Goal: Task Accomplishment & Management: Use online tool/utility

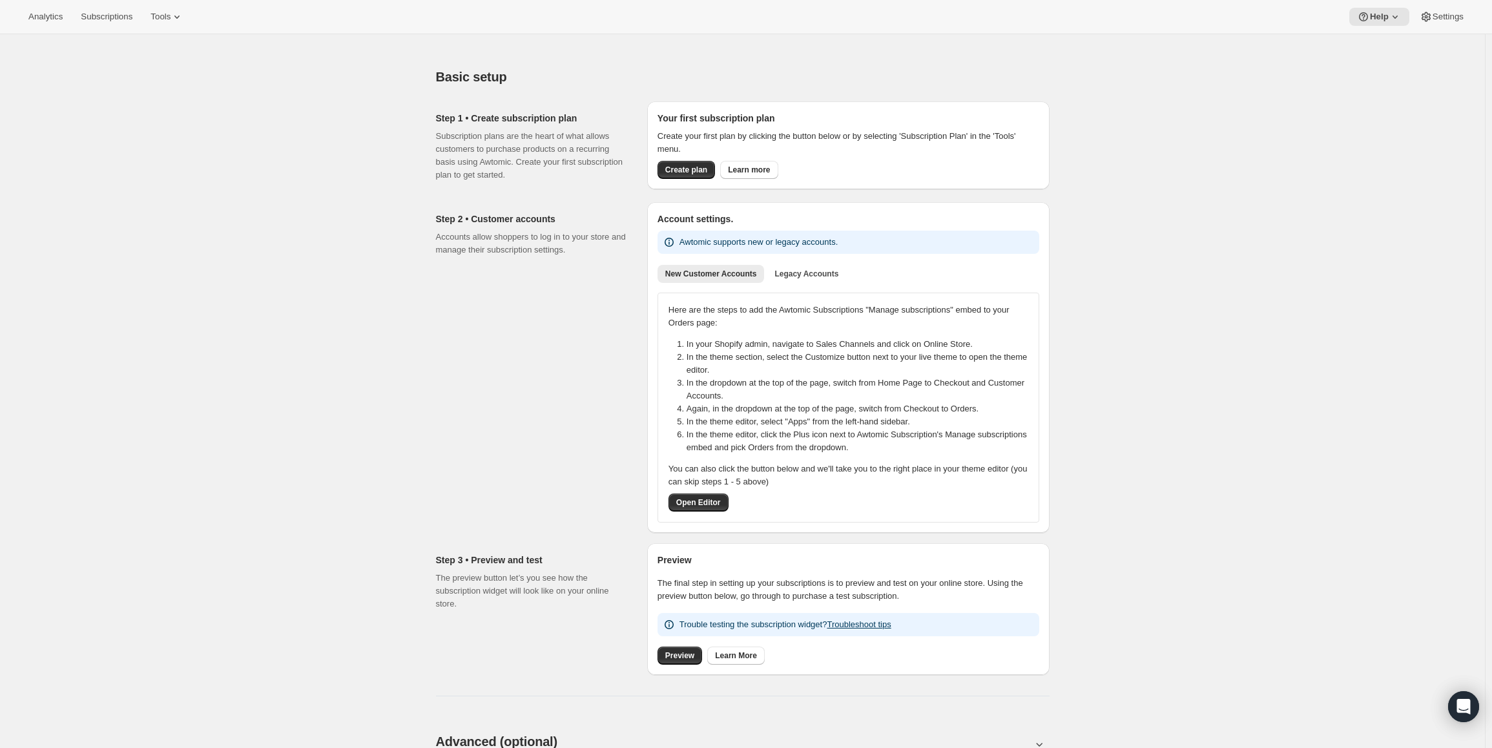
click at [201, 26] on div "Analytics Subscriptions Tools Help Settings" at bounding box center [746, 17] width 1492 height 34
click at [191, 20] on button "Tools" at bounding box center [167, 17] width 48 height 18
click at [173, 89] on span "Bundles" at bounding box center [181, 87] width 114 height 13
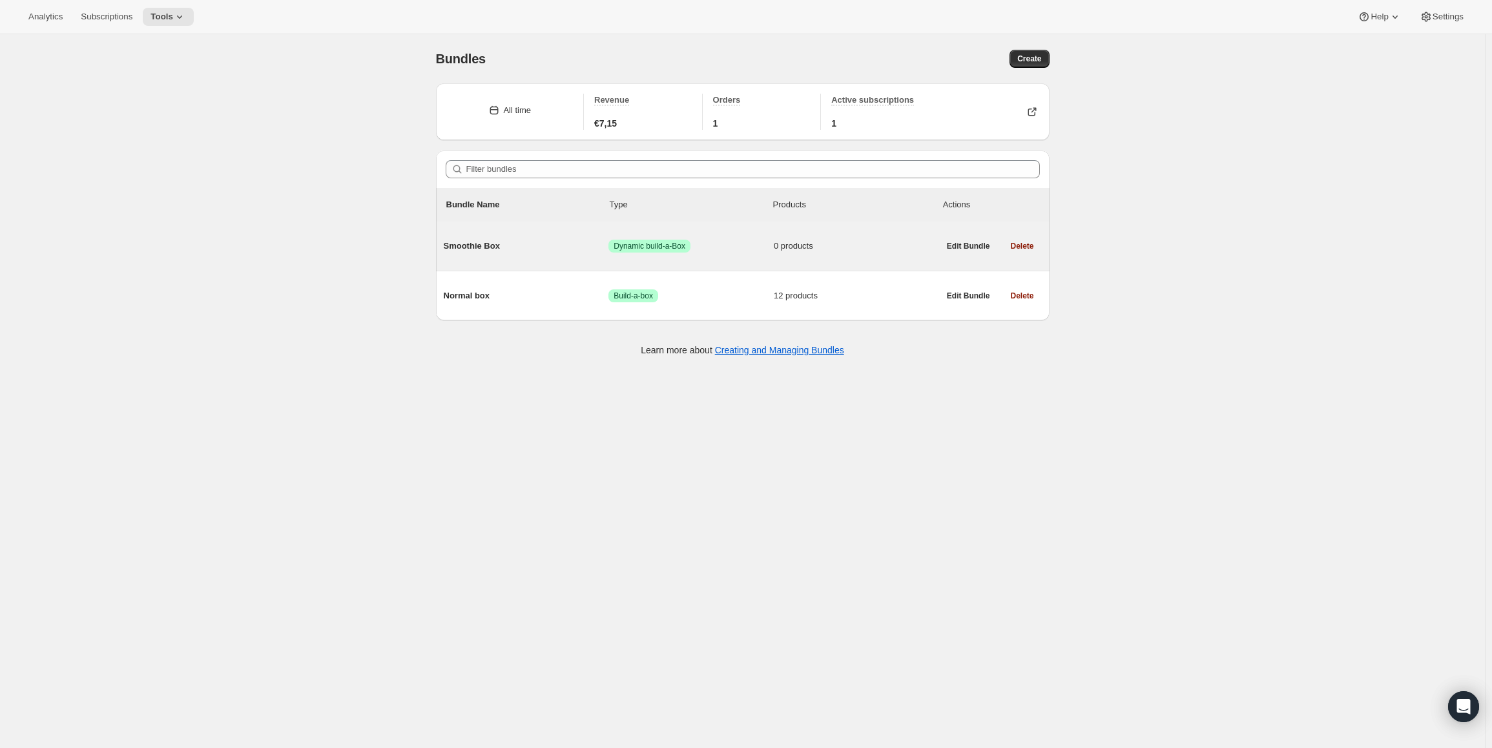
click at [498, 247] on span "Smoothie Box" at bounding box center [526, 246] width 165 height 13
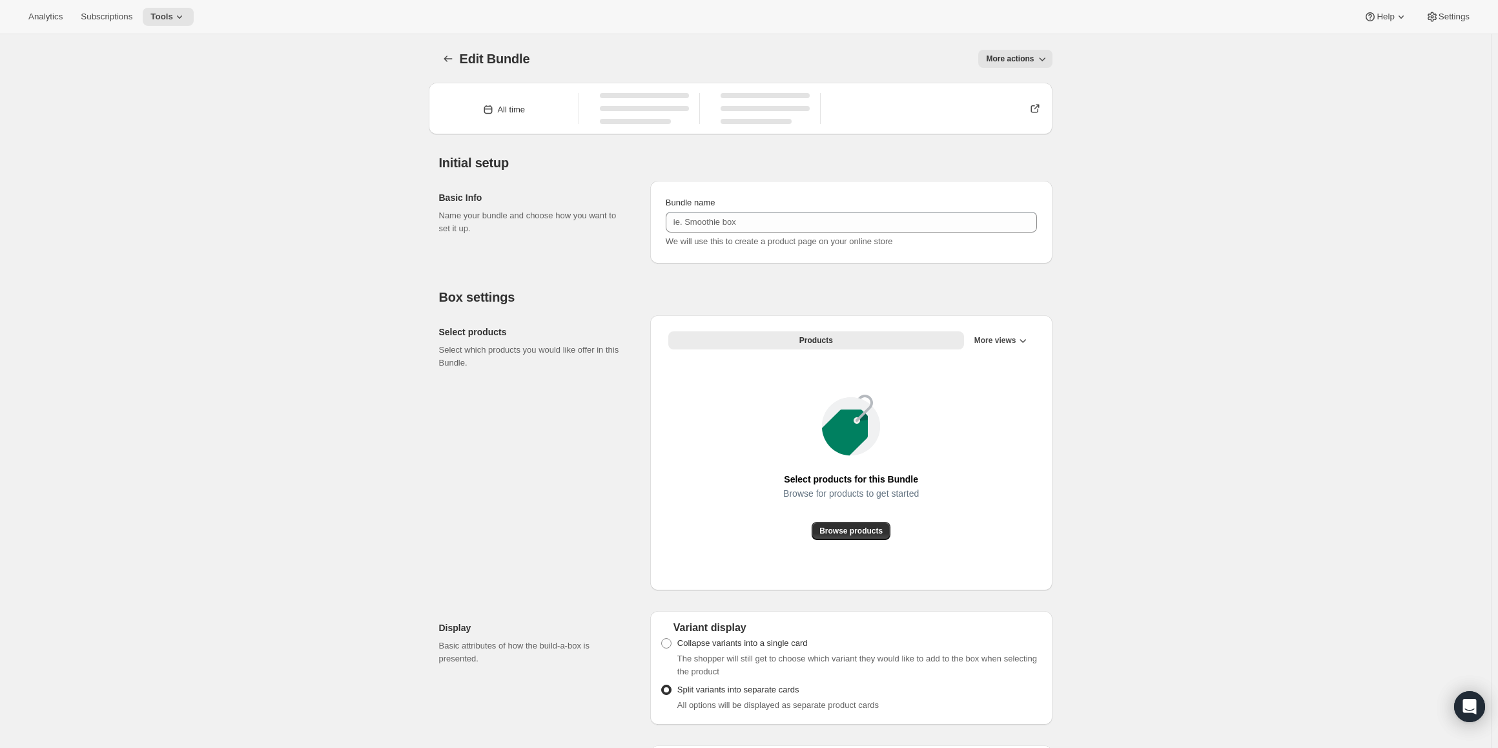
type input "Smoothie Box"
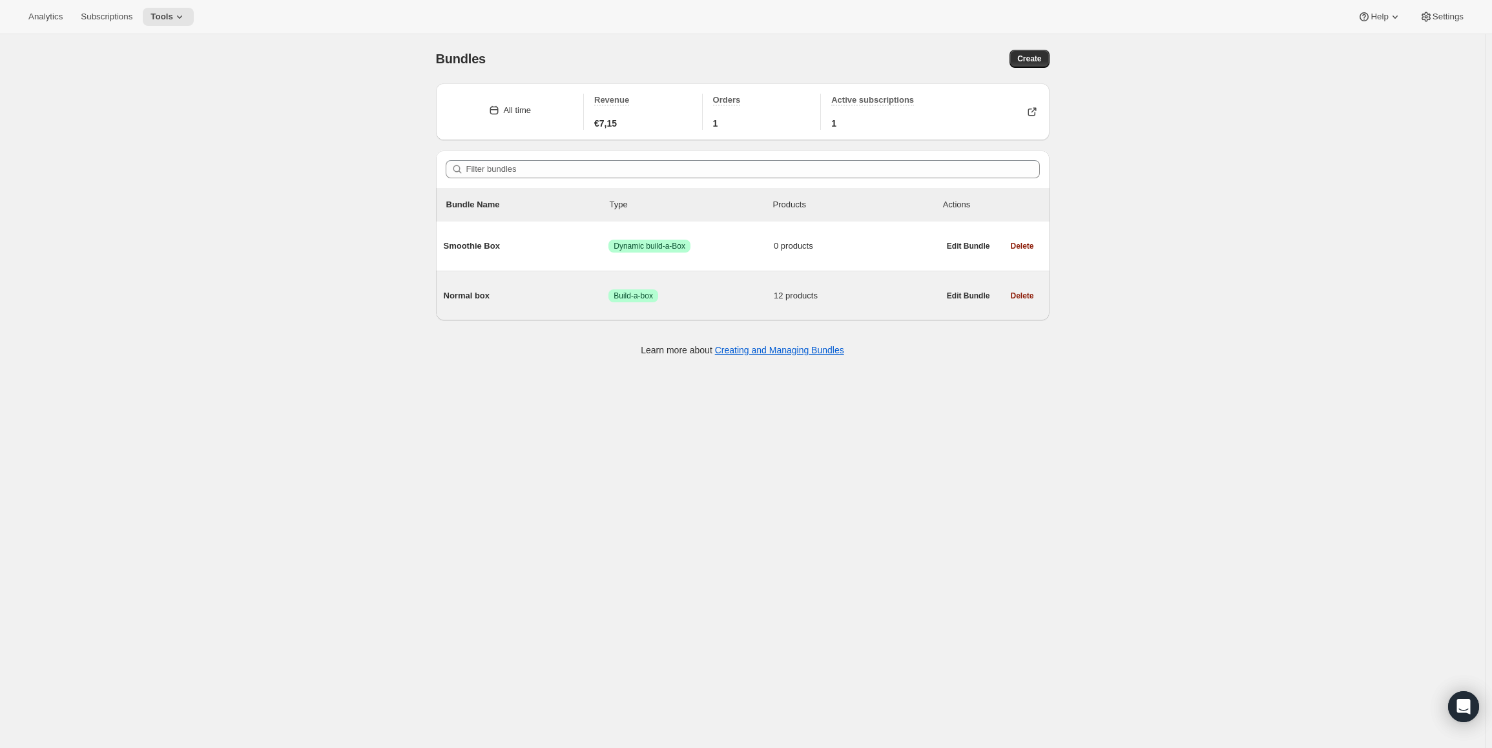
click at [682, 302] on span "Success Build-a-box" at bounding box center [690, 295] width 165 height 13
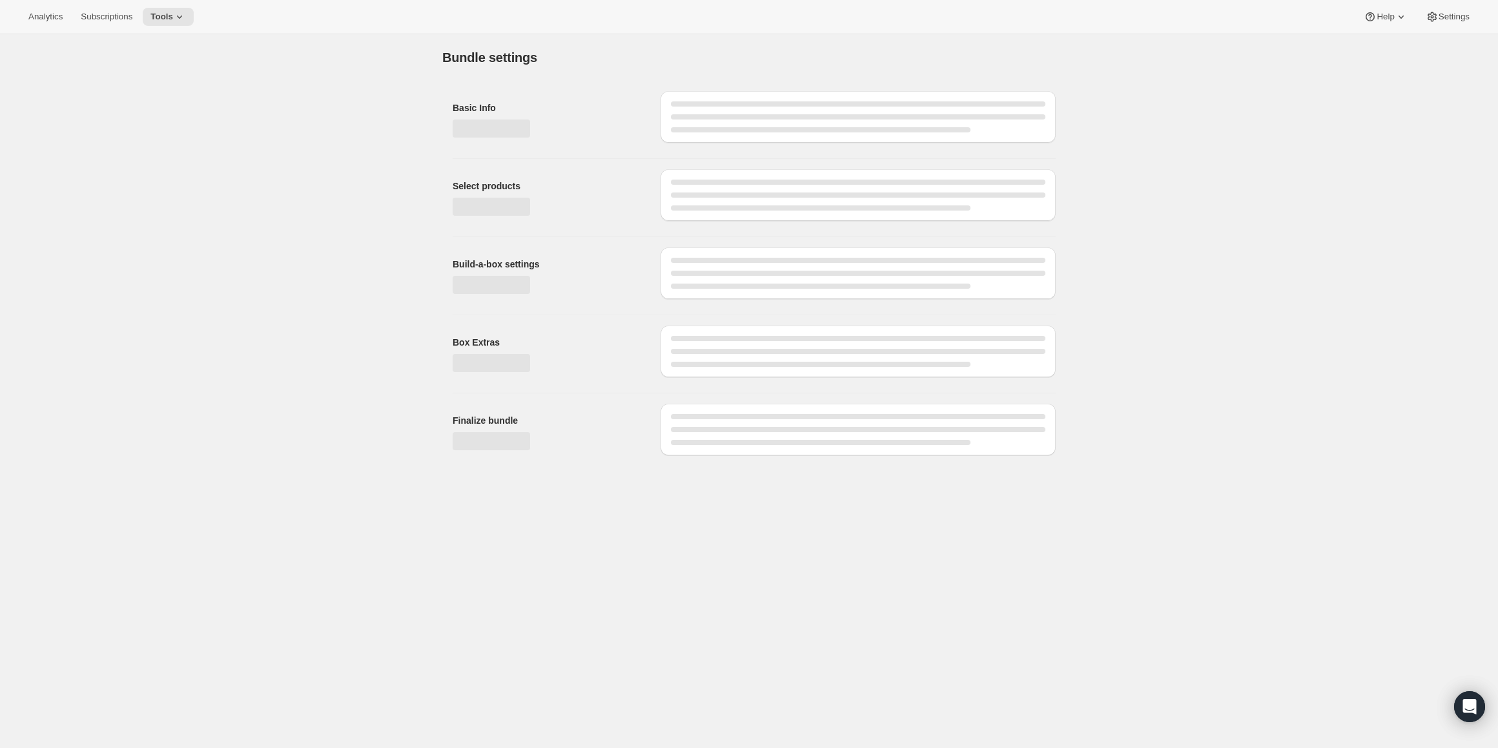
type input "Normal box"
checkbox input "true"
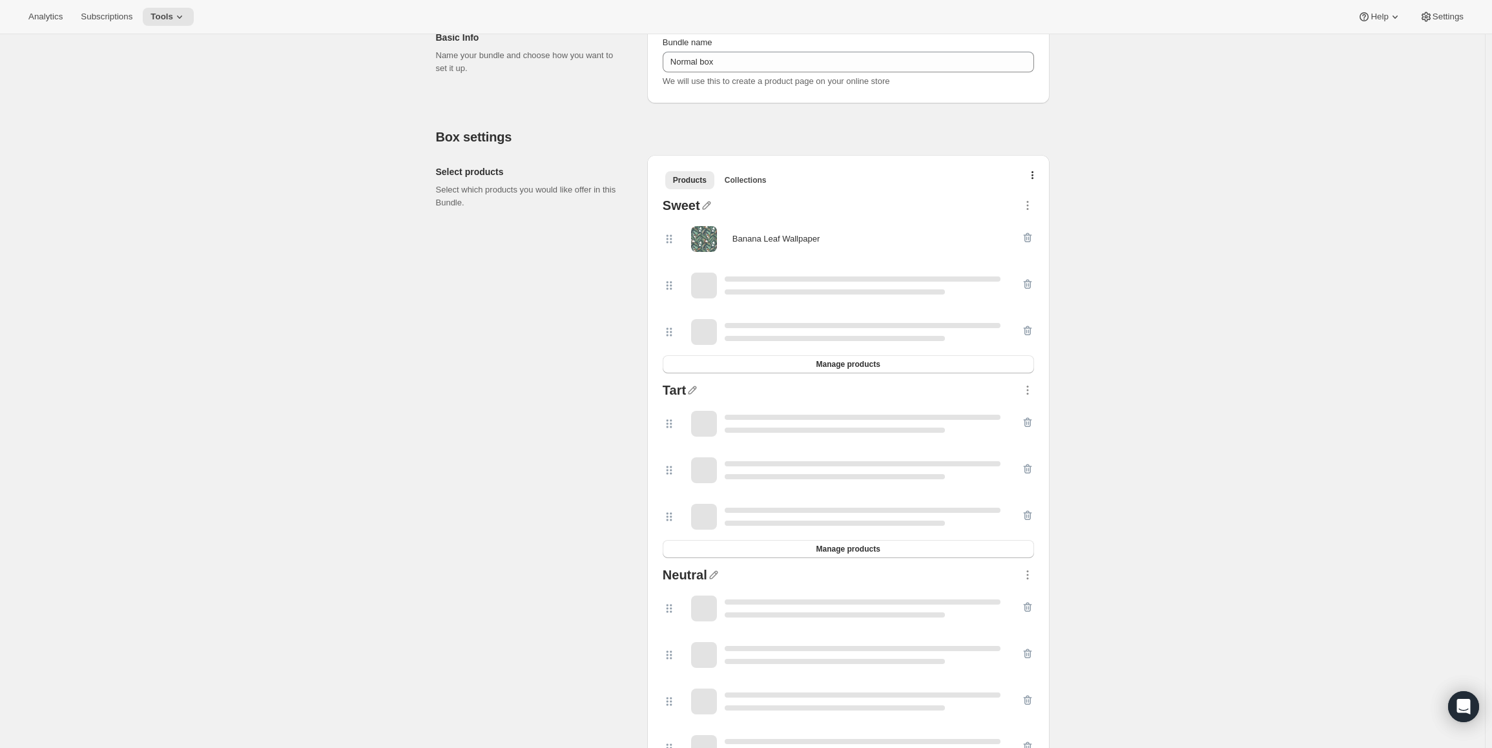
scroll to position [258, 0]
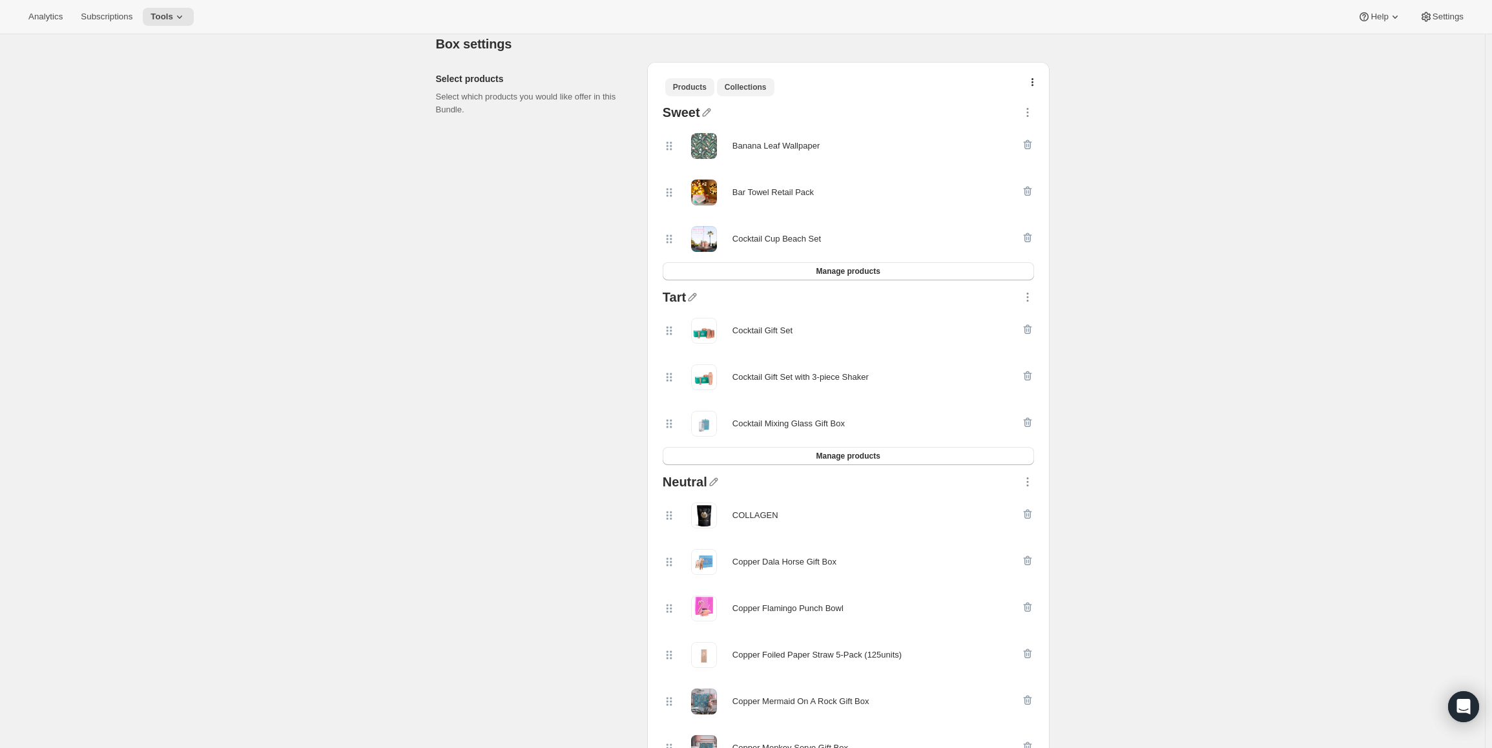
click at [765, 79] on button "Collections" at bounding box center [745, 87] width 57 height 18
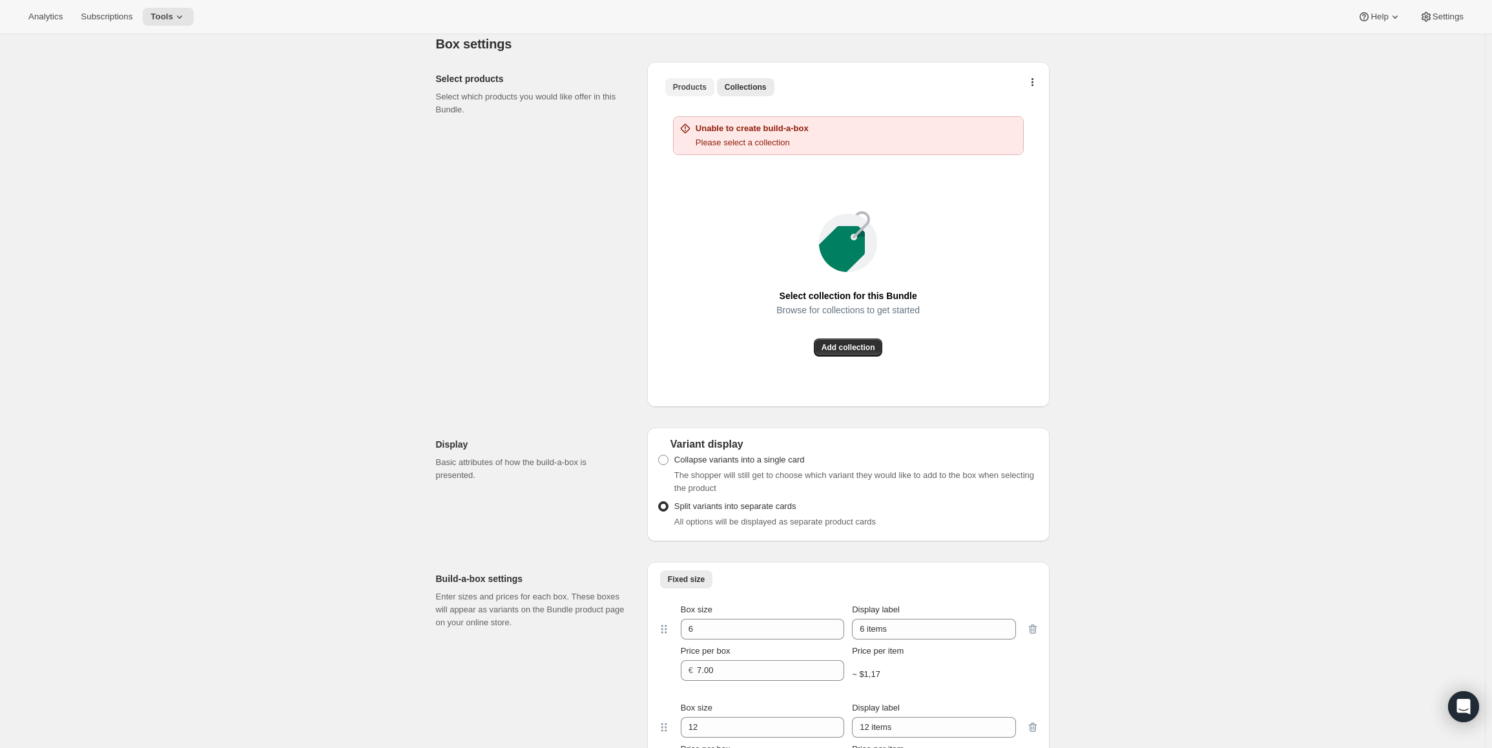
click at [673, 87] on button "Products" at bounding box center [689, 87] width 49 height 18
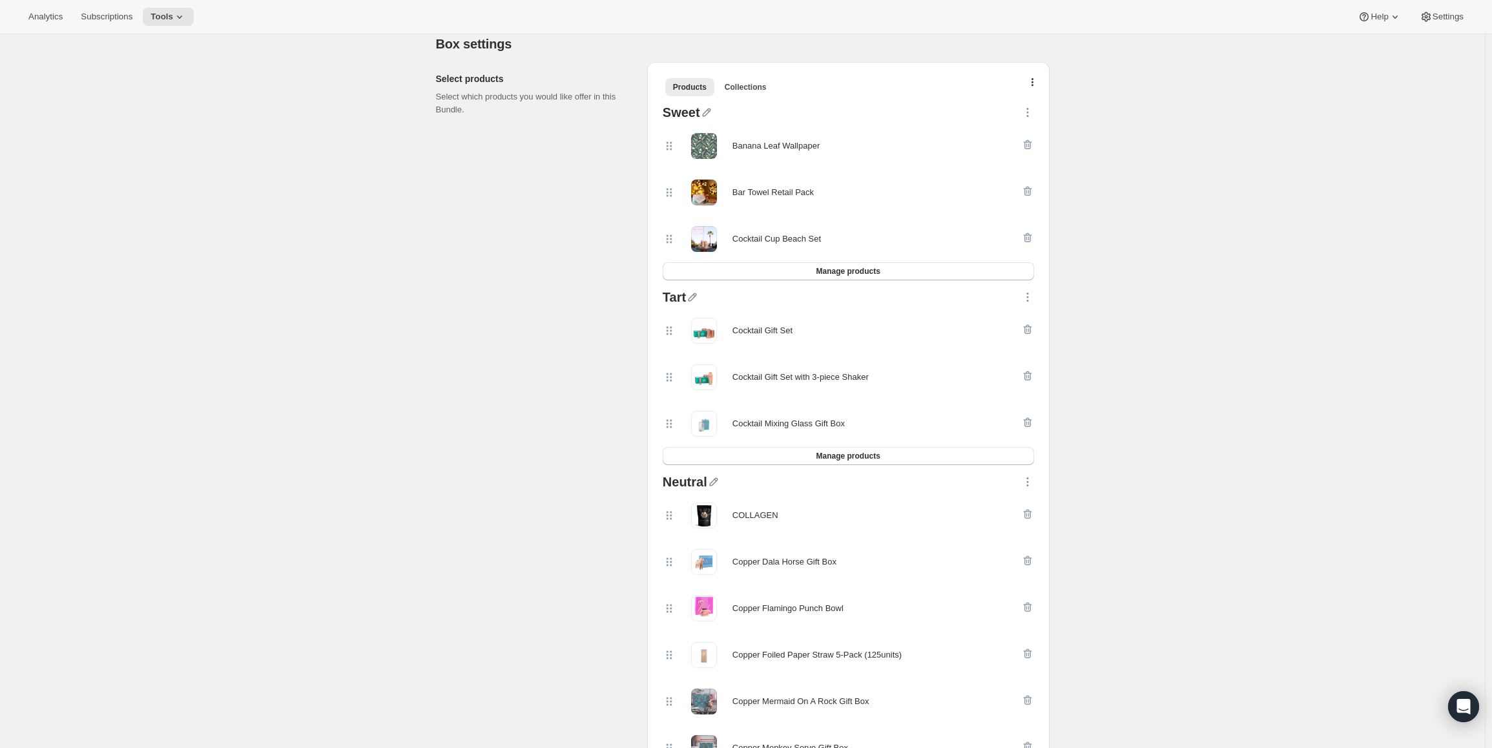
click at [736, 97] on div "Products Collections More views Products Collections More views" at bounding box center [848, 86] width 382 height 28
click at [738, 92] on span "Collections" at bounding box center [746, 87] width 42 height 10
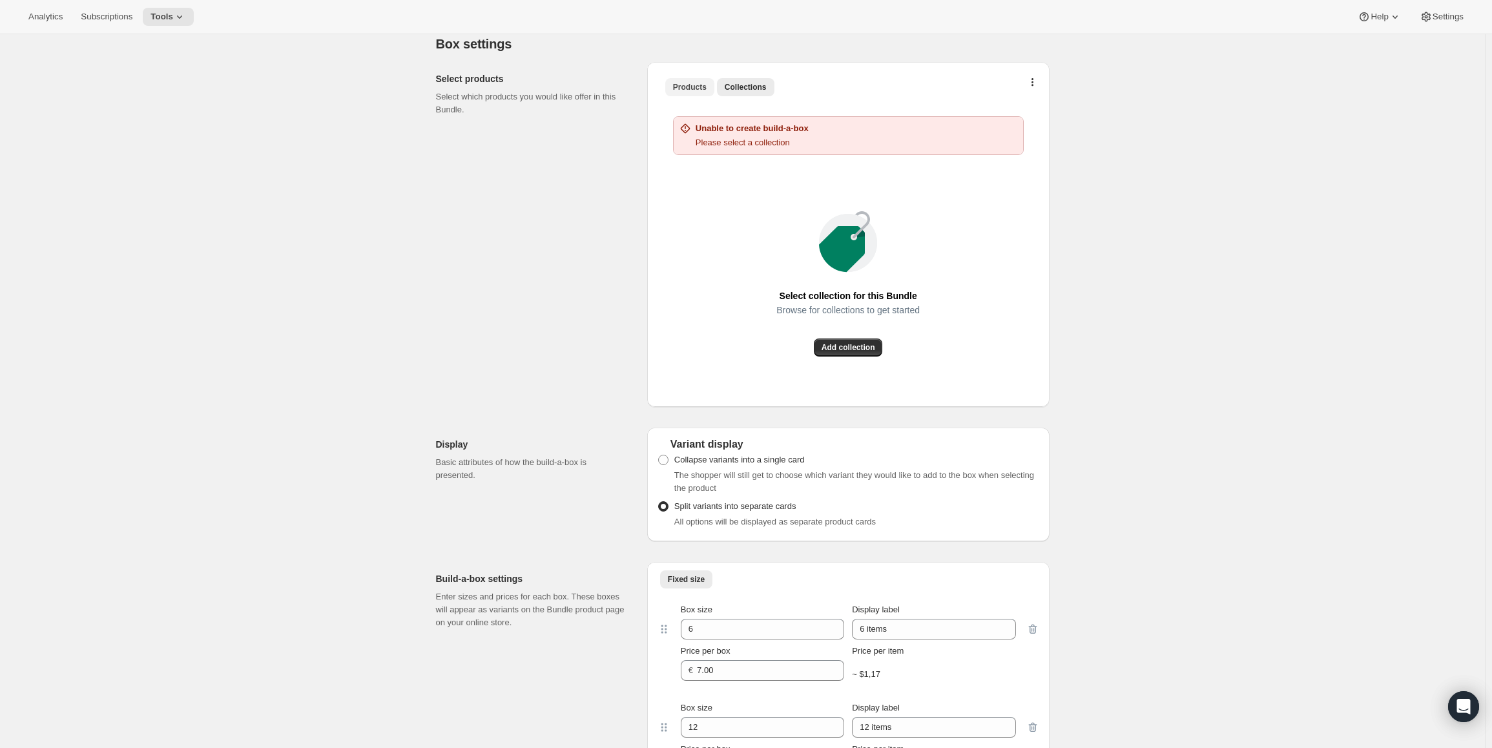
click at [711, 93] on button "Products" at bounding box center [689, 87] width 49 height 18
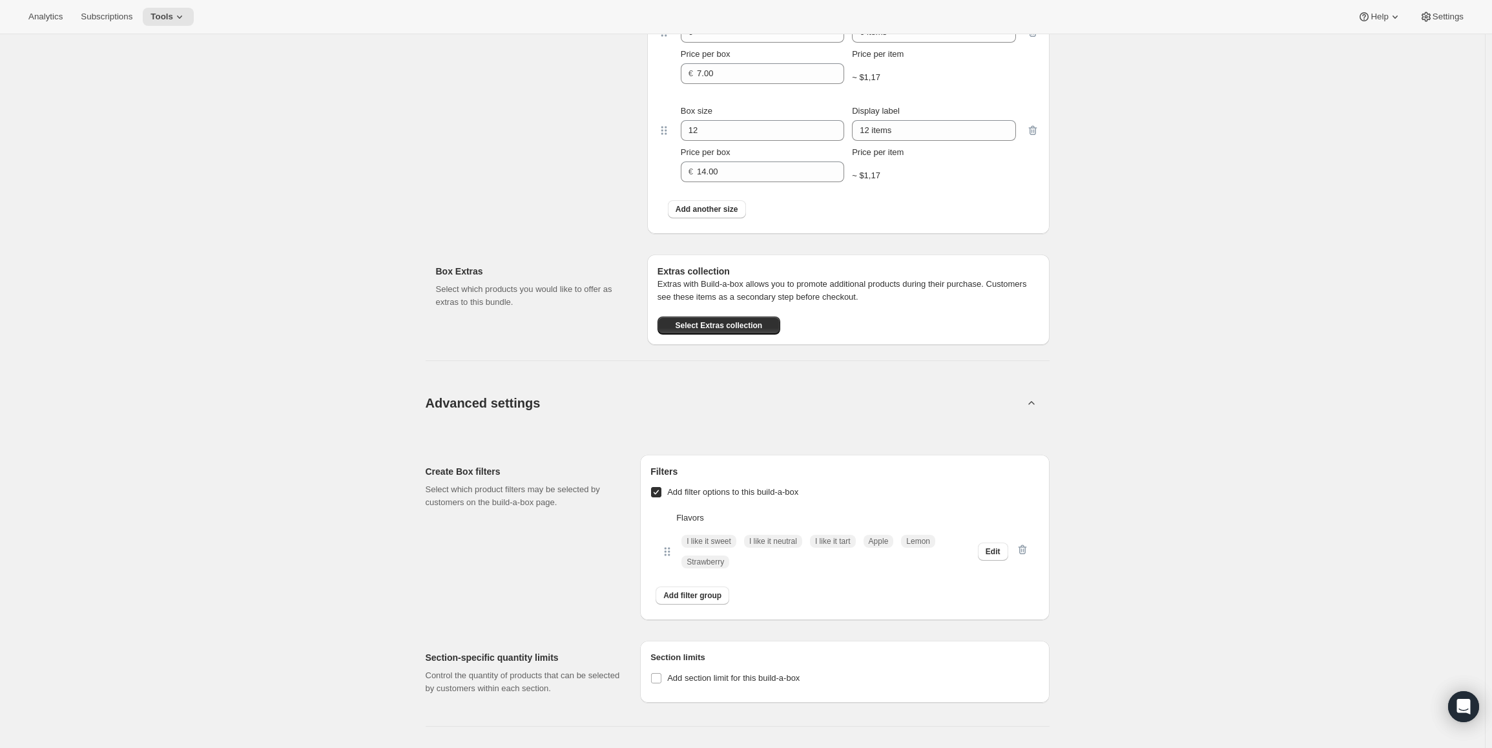
scroll to position [1421, 0]
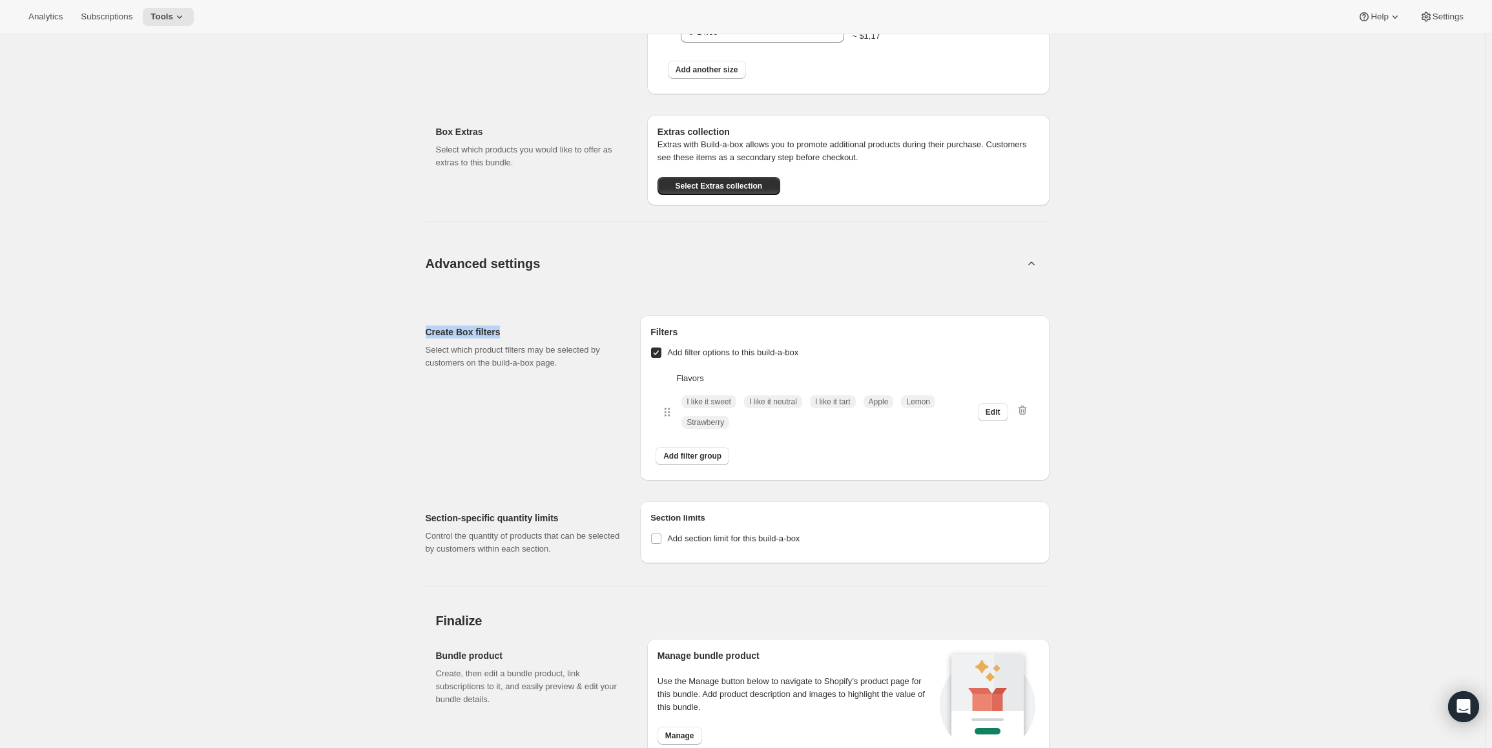
drag, startPoint x: 406, startPoint y: 216, endPoint x: 613, endPoint y: 293, distance: 221.1
click at [469, 359] on p "Select which product filters may be selected by customers on the build-a-box pa…" at bounding box center [523, 357] width 194 height 26
drag, startPoint x: 418, startPoint y: 351, endPoint x: 581, endPoint y: 363, distance: 163.8
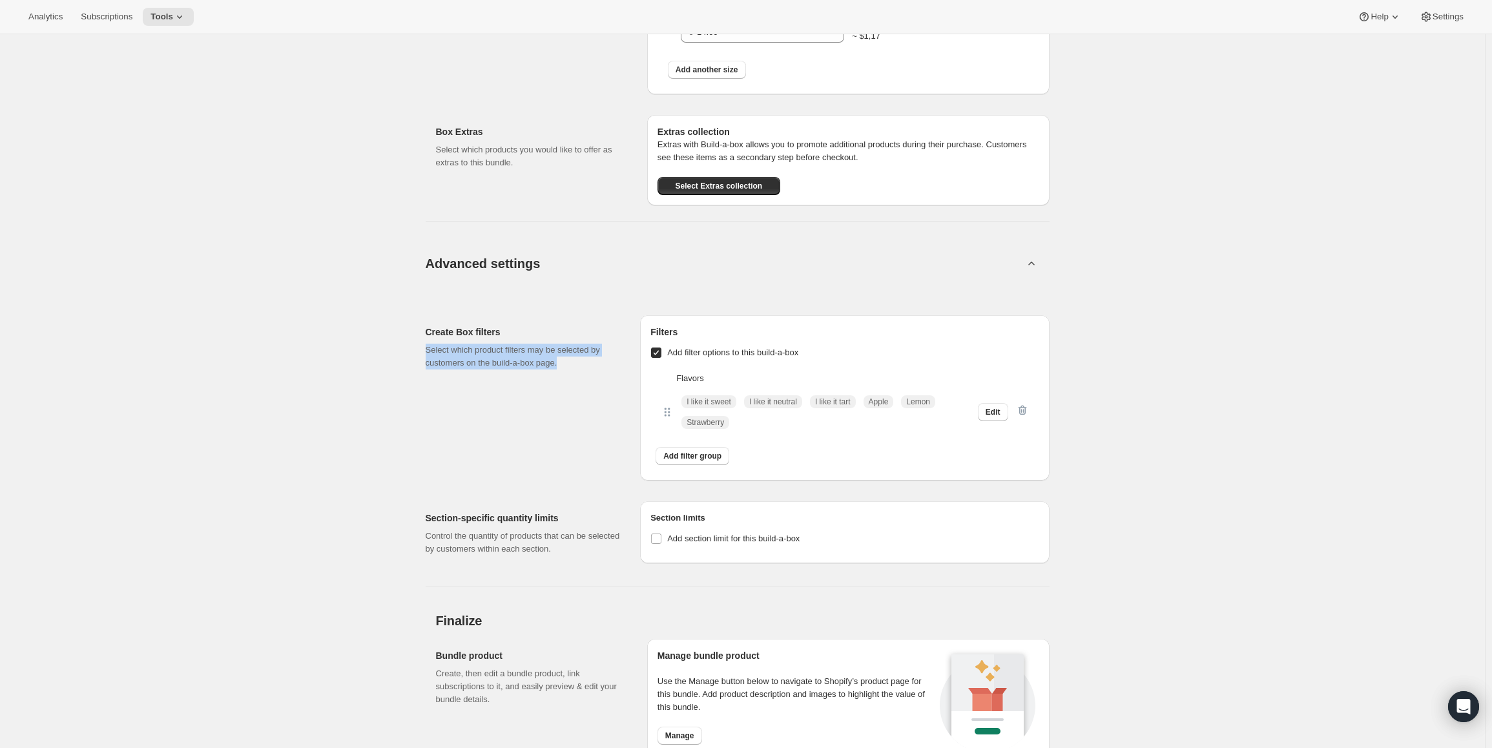
click at [581, 363] on p "Select which product filters may be selected by customers on the build-a-box pa…" at bounding box center [523, 357] width 194 height 26
